Goal: Information Seeking & Learning: Understand process/instructions

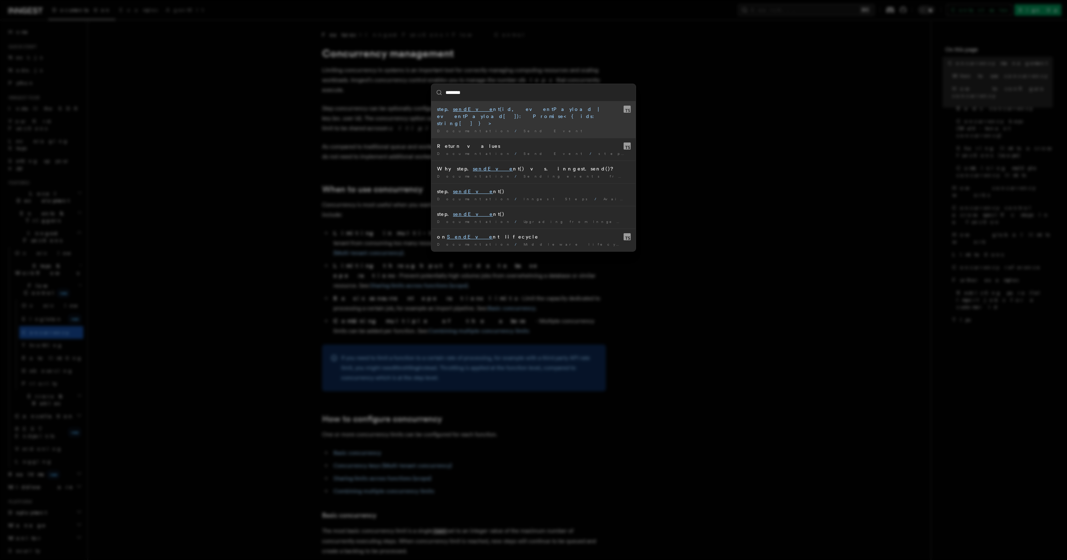
type input "*********"
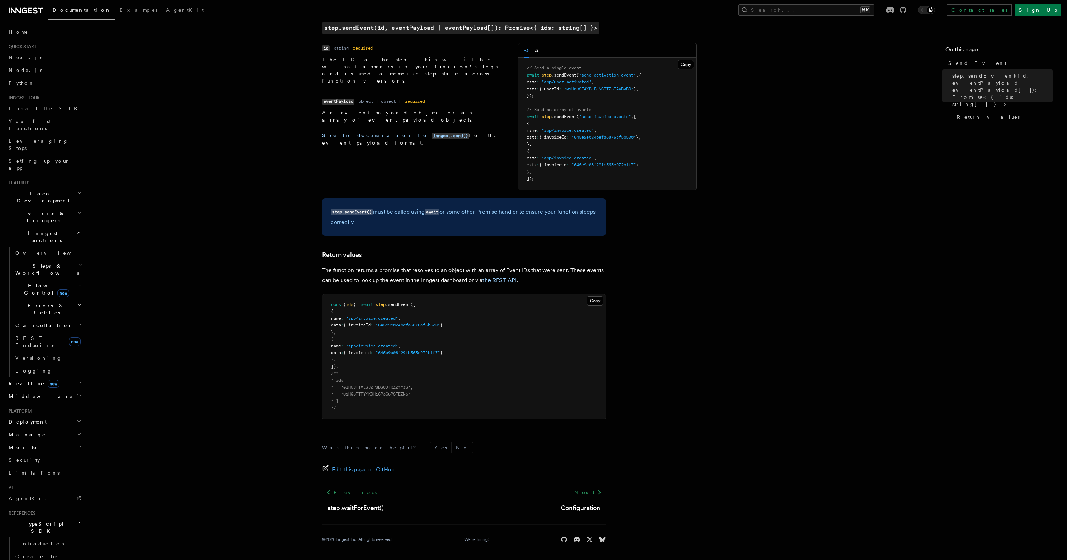
scroll to position [249, 0]
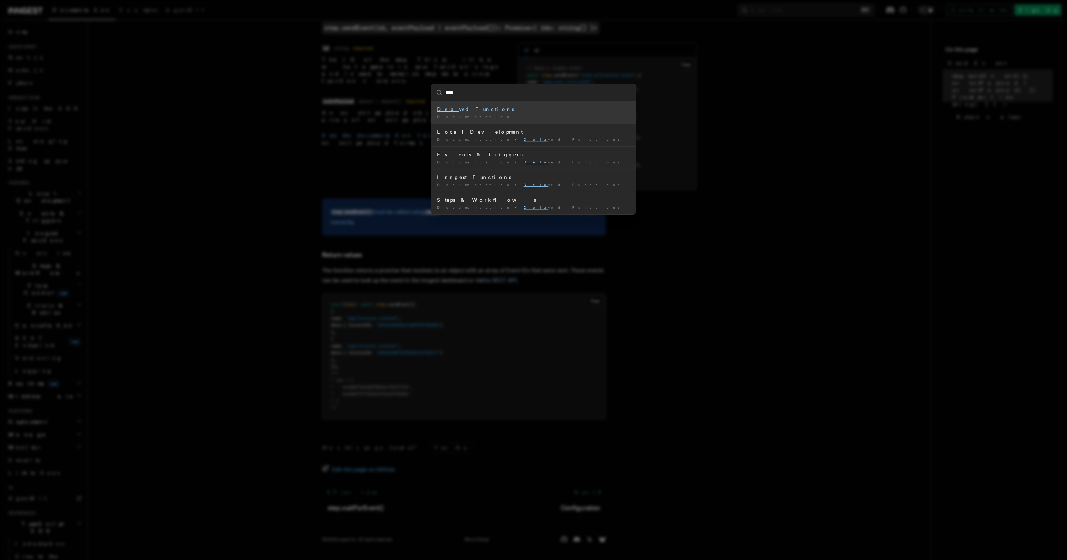
type input "*****"
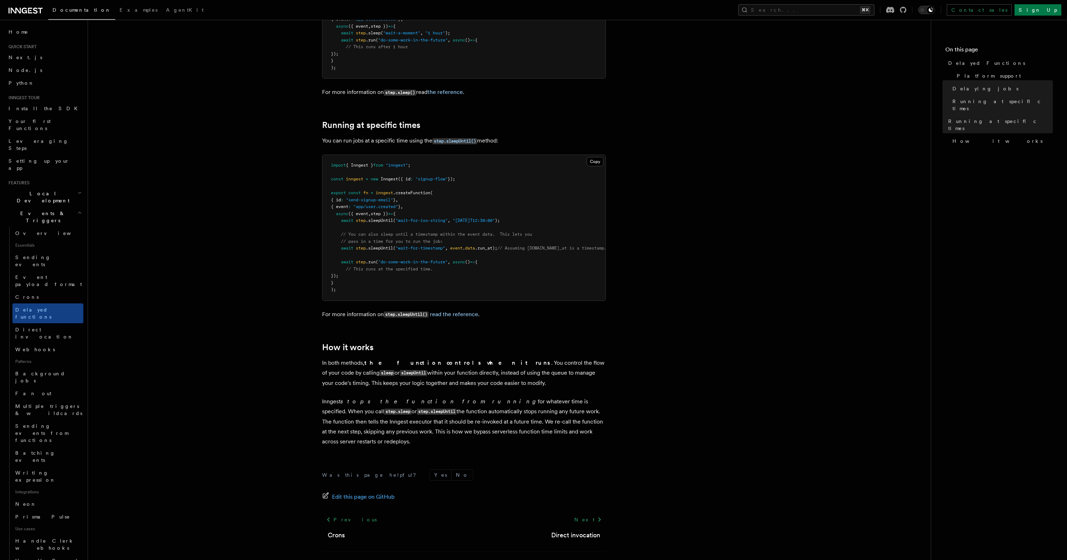
scroll to position [370, 0]
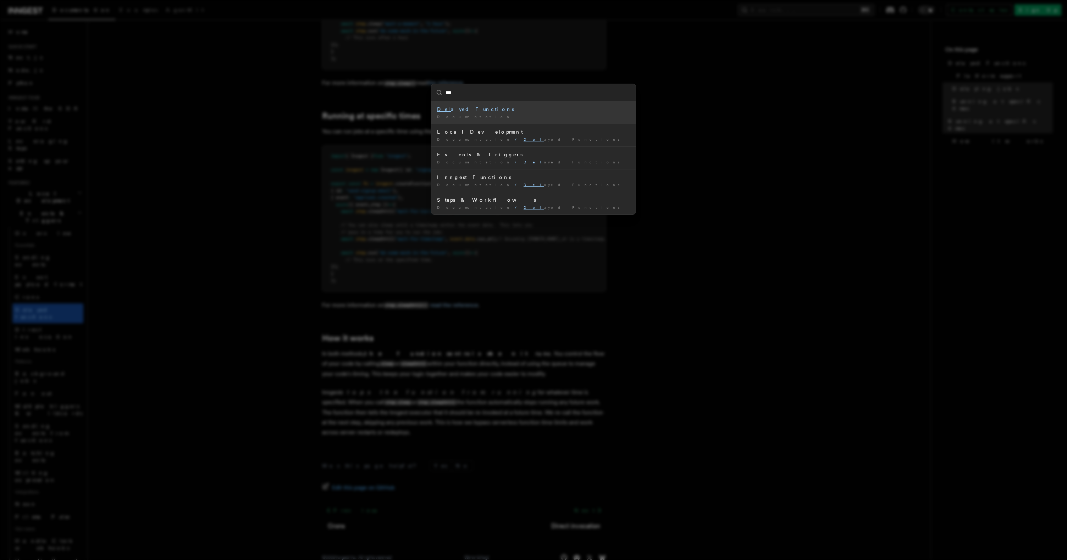
type input "****"
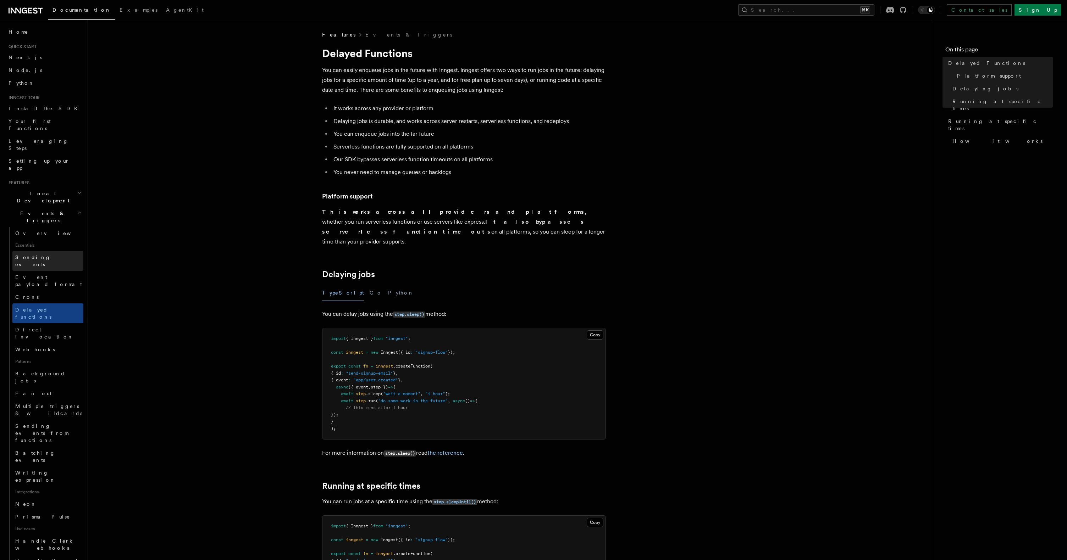
click at [56, 251] on link "Sending events" at bounding box center [47, 261] width 71 height 20
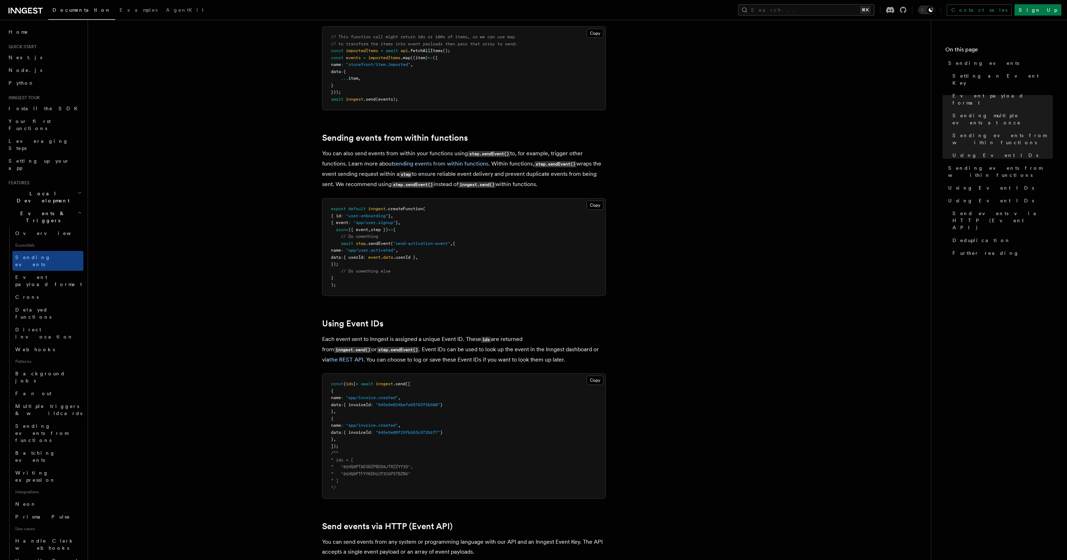
scroll to position [990, 0]
click at [315, 320] on div at bounding box center [315, 323] width 14 height 7
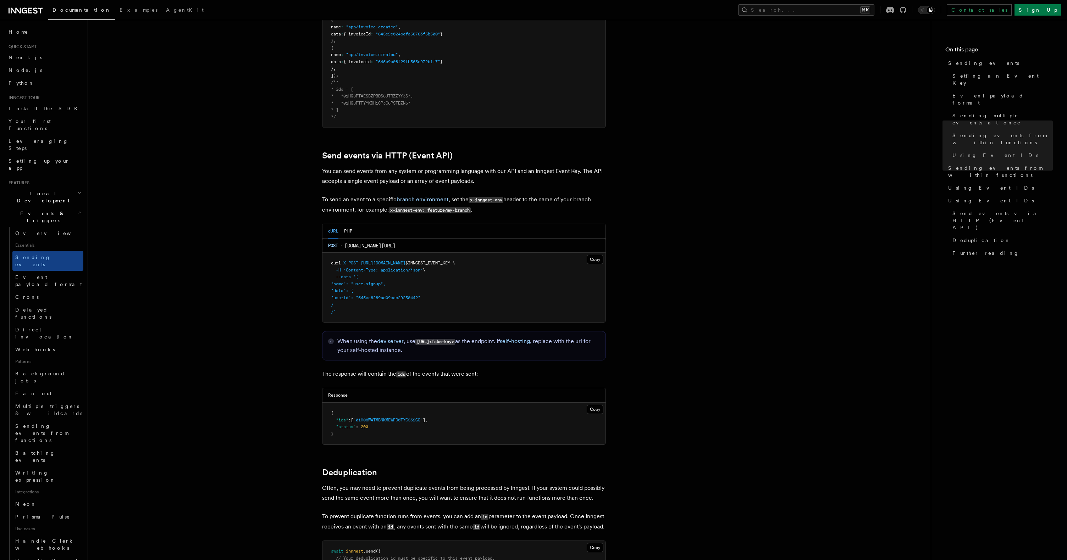
scroll to position [1500, 0]
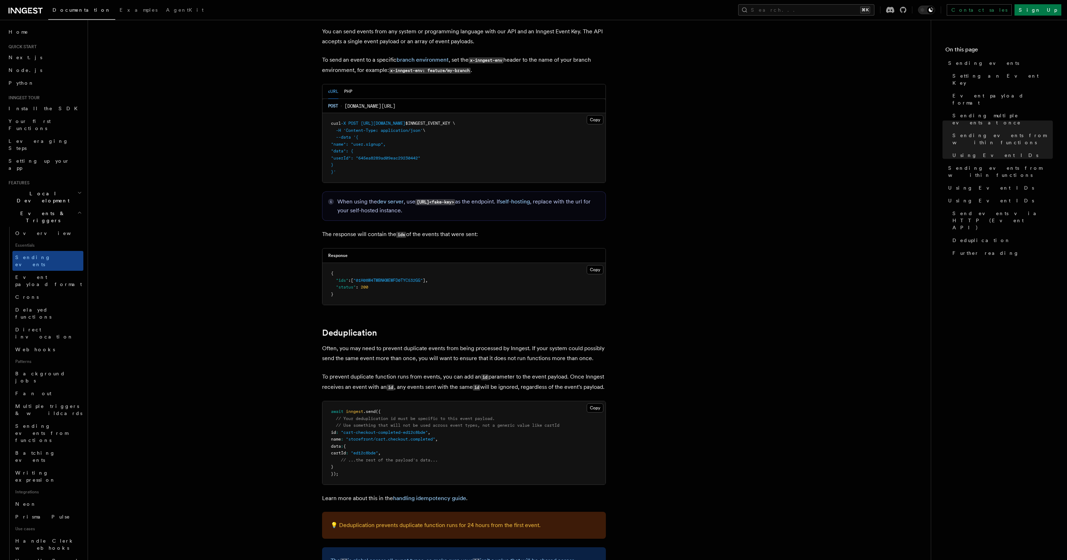
click at [70, 304] on link "Delayed functions" at bounding box center [47, 314] width 71 height 20
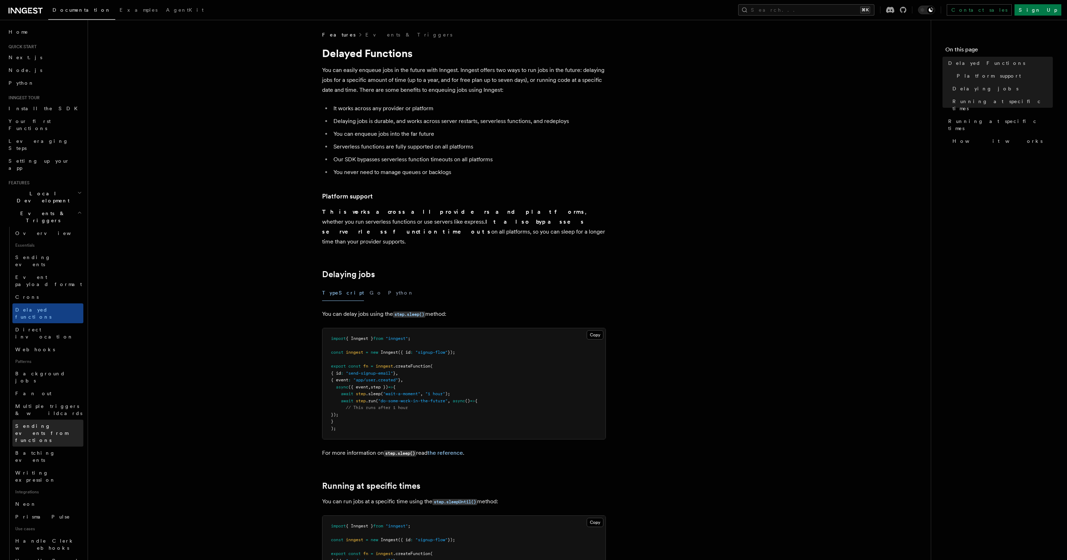
click at [54, 423] on span "Sending events from functions" at bounding box center [49, 433] width 68 height 21
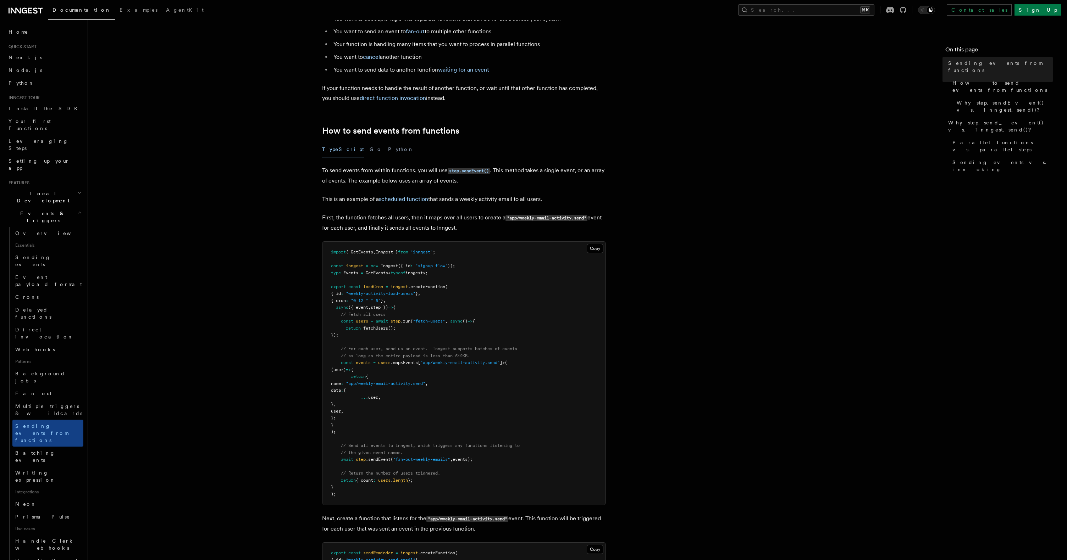
scroll to position [81, 0]
click at [54, 251] on link "Sending events" at bounding box center [47, 261] width 71 height 20
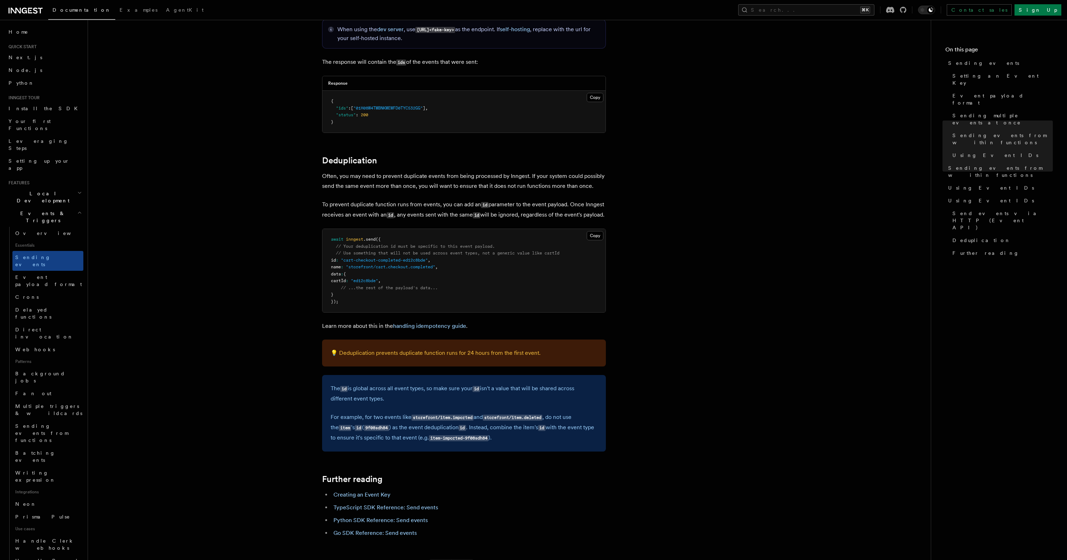
scroll to position [1675, 0]
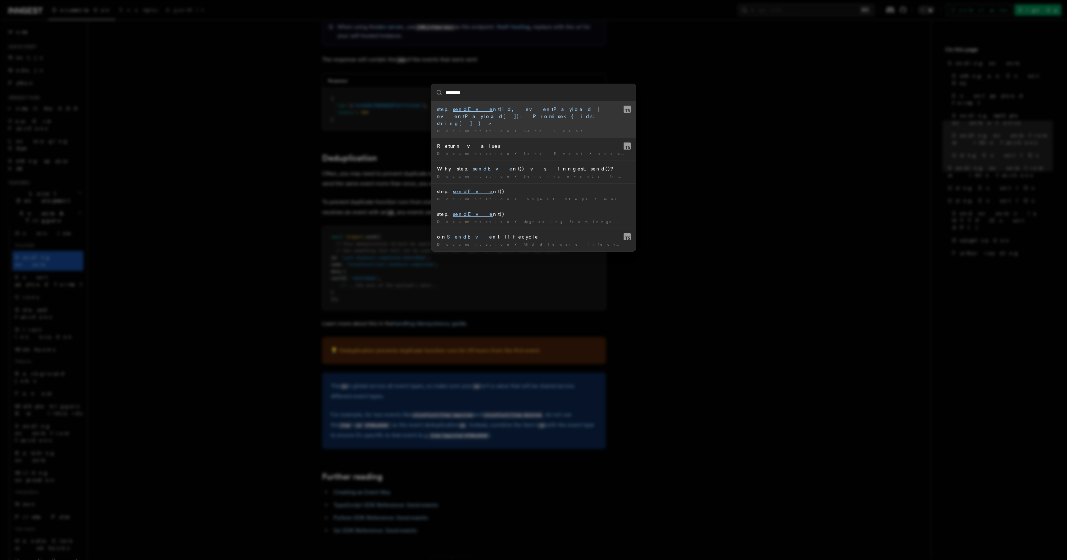
type input "*********"
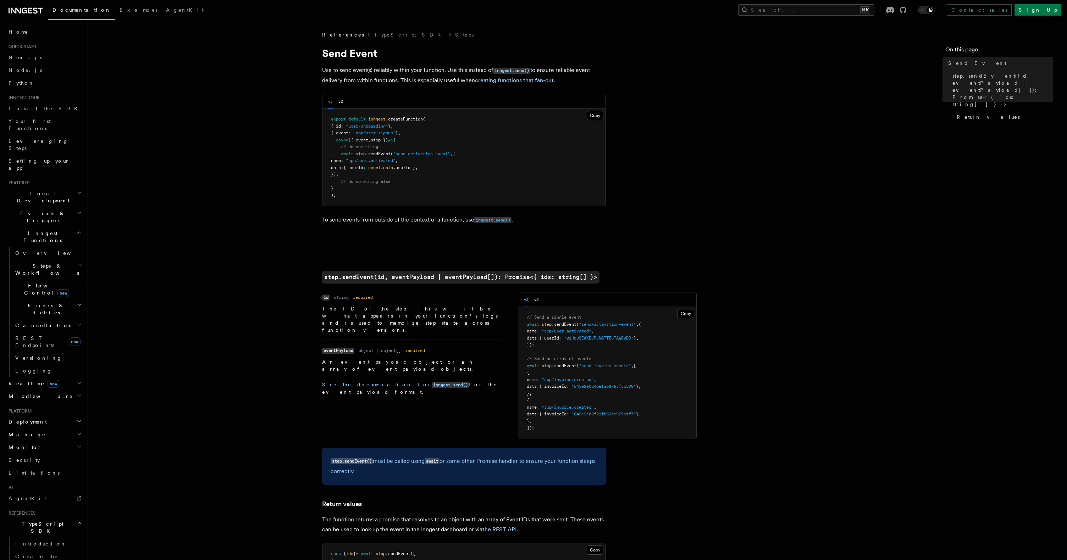
click at [490, 220] on code "inngest.send()" at bounding box center [492, 220] width 37 height 6
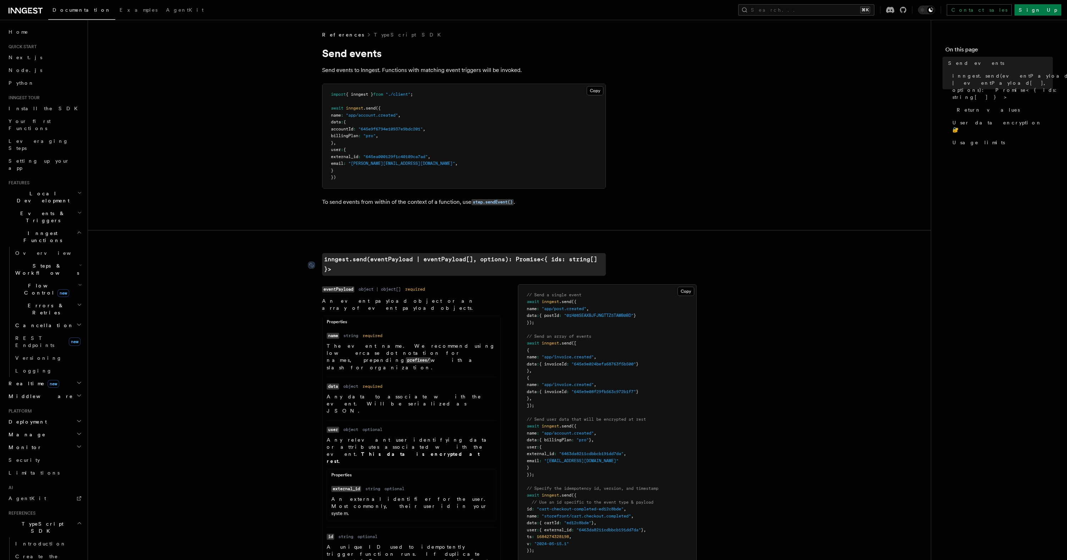
click at [397, 256] on code "inngest.send(eventPayload | eventPayload[], options): Promise<{ ids: string[] }>" at bounding box center [464, 264] width 284 height 23
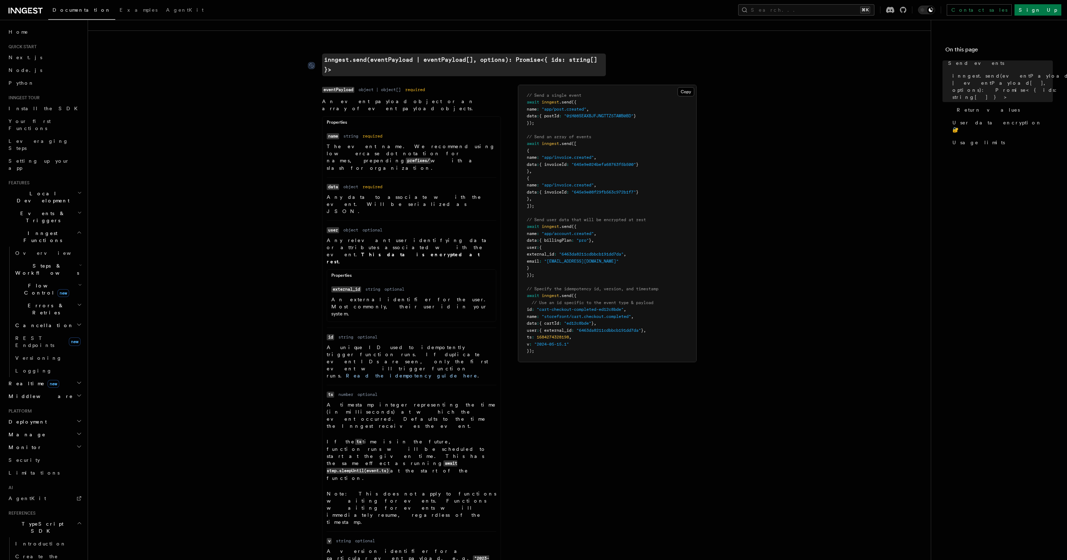
scroll to position [199, 0]
drag, startPoint x: 317, startPoint y: 82, endPoint x: 457, endPoint y: 481, distance: 422.9
click at [457, 481] on article "References TypeScript SDK Send events Send events to Inngest. Functions with ma…" at bounding box center [509, 485] width 820 height 1307
copy ul "eventPayload Type object | object[] Required required Description An event payl…"
click at [818, 433] on article "References TypeScript SDK Send events Send events to Inngest. Functions with ma…" at bounding box center [509, 485] width 820 height 1307
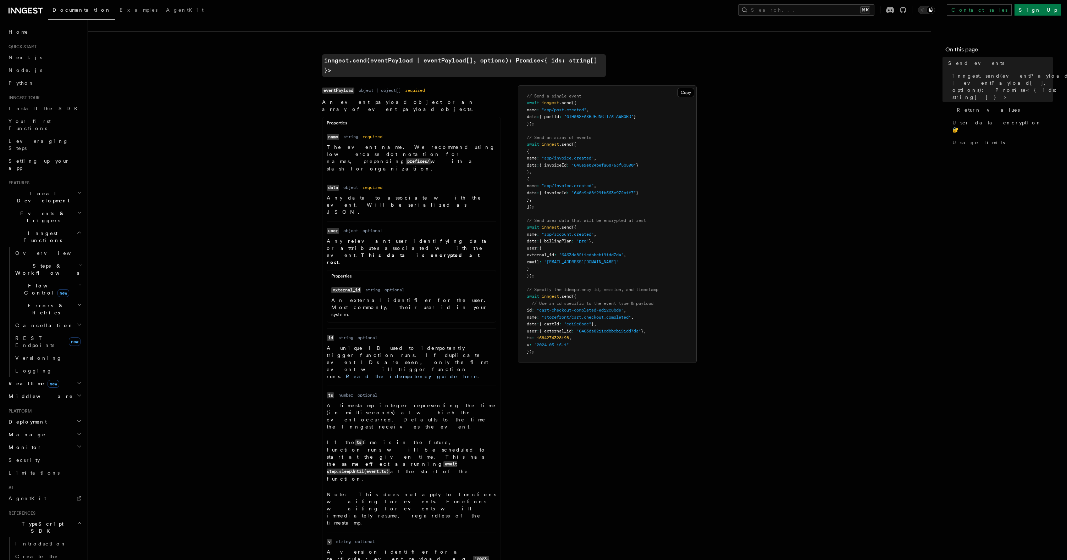
click at [850, 222] on article "References TypeScript SDK Send events Send events to Inngest. Functions with ma…" at bounding box center [509, 485] width 820 height 1307
